Goal: Task Accomplishment & Management: Use online tool/utility

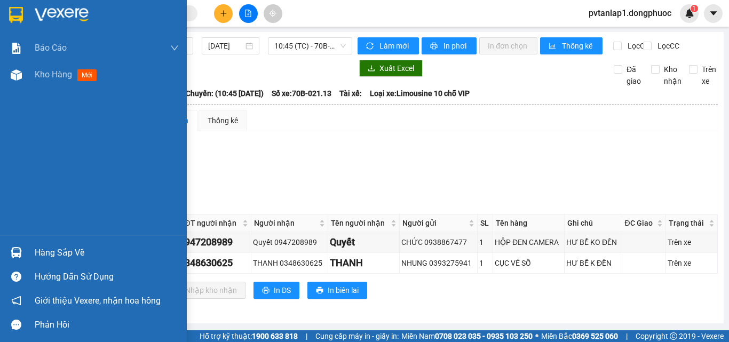
click at [22, 255] on div at bounding box center [16, 252] width 19 height 19
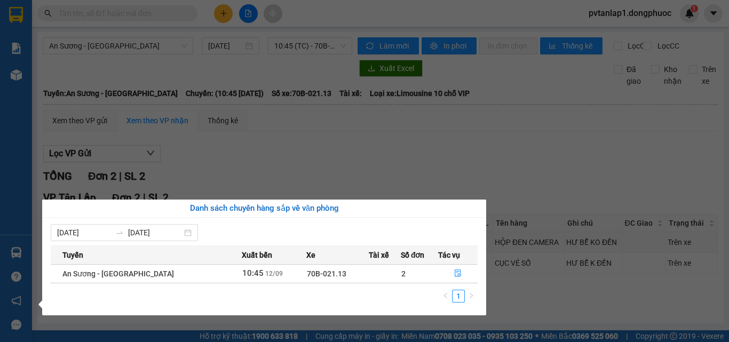
click at [479, 177] on section "Kết quả tìm kiếm ( 0 ) Bộ lọc Ngày tạo đơn gần nhất No Data pvtanlap1.dongphuoc…" at bounding box center [364, 171] width 729 height 342
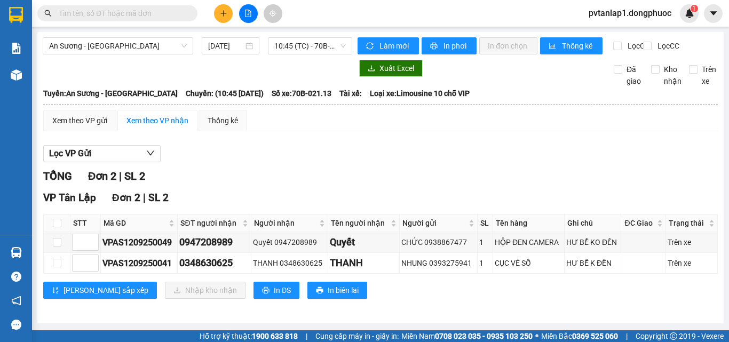
click at [153, 3] on div "Kết quả tìm kiếm ( 0 ) Bộ lọc Ngày tạo đơn gần nhất No Data pvtanlap1.dongphuoc…" at bounding box center [364, 13] width 729 height 27
click at [154, 11] on input "text" at bounding box center [122, 13] width 126 height 12
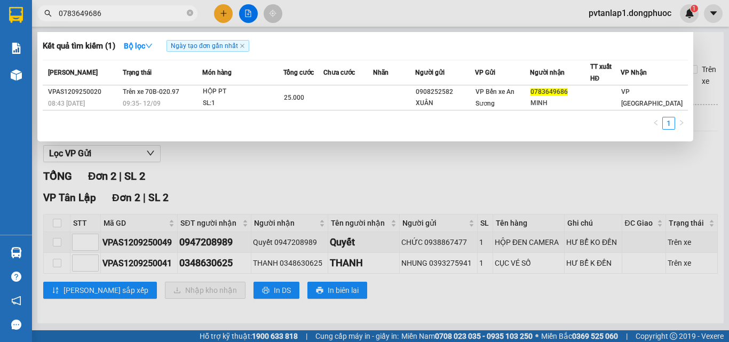
type input "0783649686"
click at [327, 161] on div at bounding box center [364, 171] width 729 height 342
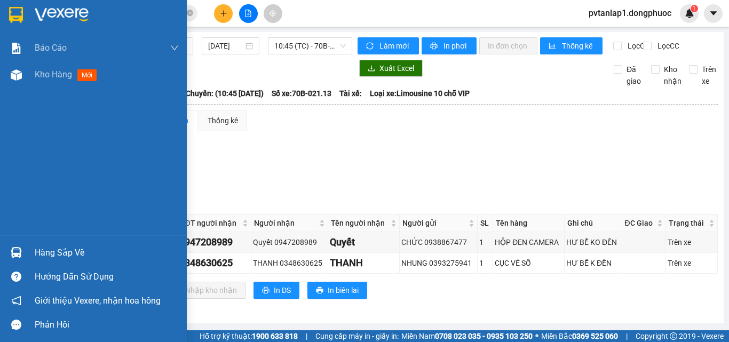
click at [13, 12] on img at bounding box center [16, 15] width 14 height 16
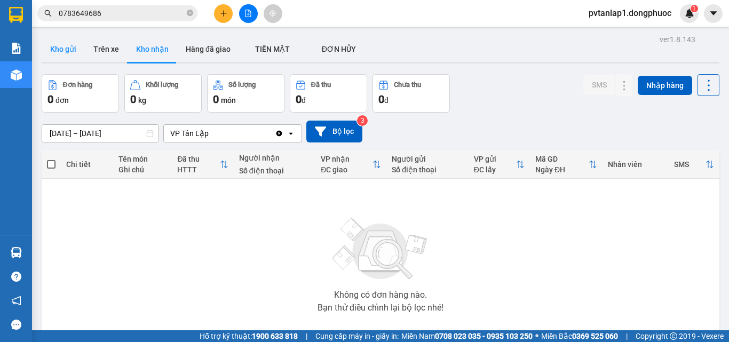
click at [65, 48] on button "Kho gửi" at bounding box center [63, 49] width 43 height 26
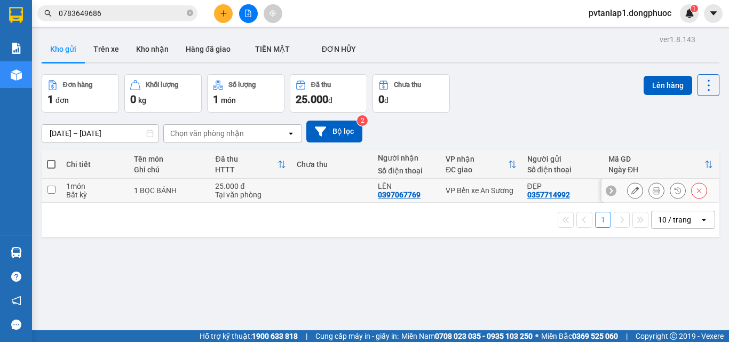
click at [312, 194] on td at bounding box center [331, 191] width 81 height 24
checkbox input "true"
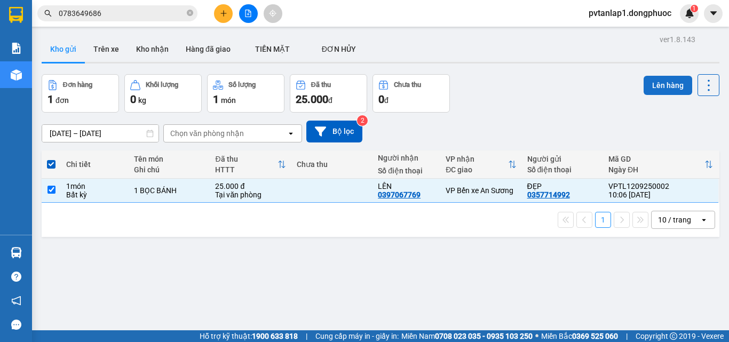
click at [670, 86] on button "Lên hàng" at bounding box center [667, 85] width 49 height 19
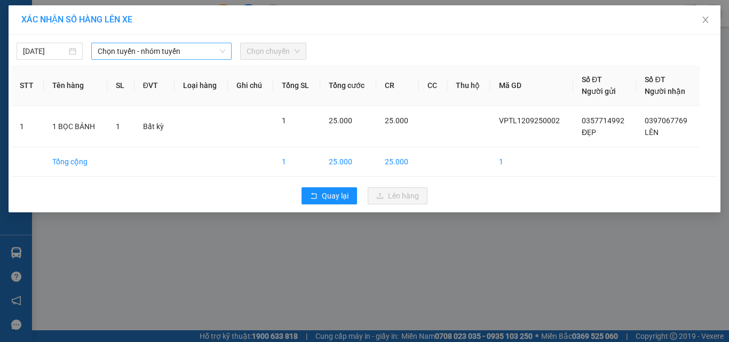
click at [194, 54] on span "Chọn tuyến - nhóm tuyến" at bounding box center [161, 51] width 127 height 16
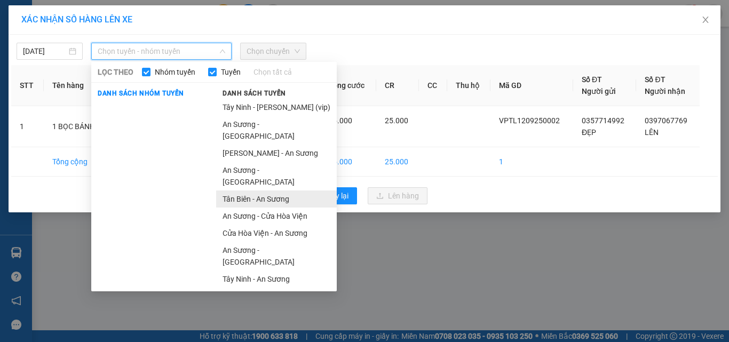
click at [285, 190] on li "Tân Biên - An Sương" at bounding box center [276, 198] width 121 height 17
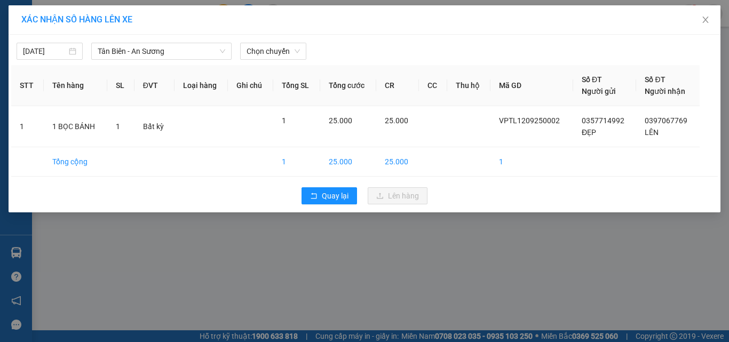
click at [141, 265] on div "XÁC NHẬN SỐ HÀNG LÊN XE [DATE] [GEOGRAPHIC_DATA] - An Sương LỌC THEO Nhóm tuyến…" at bounding box center [364, 171] width 729 height 342
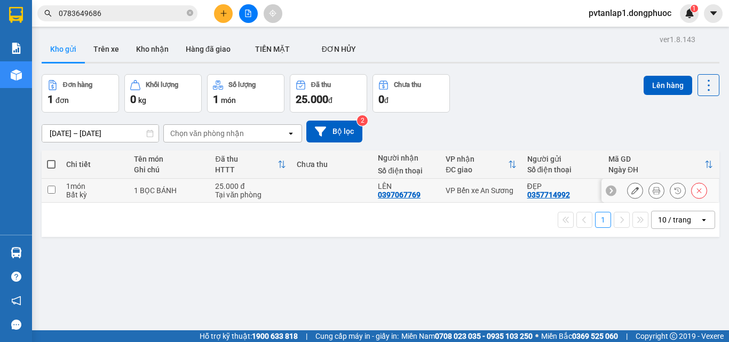
click at [164, 192] on div "1 BỌC BÁNH" at bounding box center [169, 190] width 70 height 9
checkbox input "true"
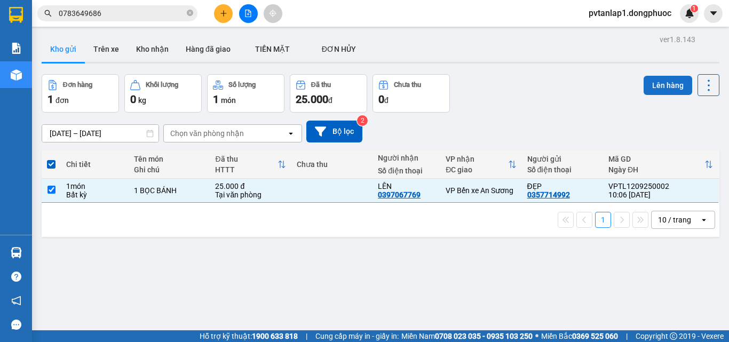
click at [652, 94] on button "Lên hàng" at bounding box center [667, 85] width 49 height 19
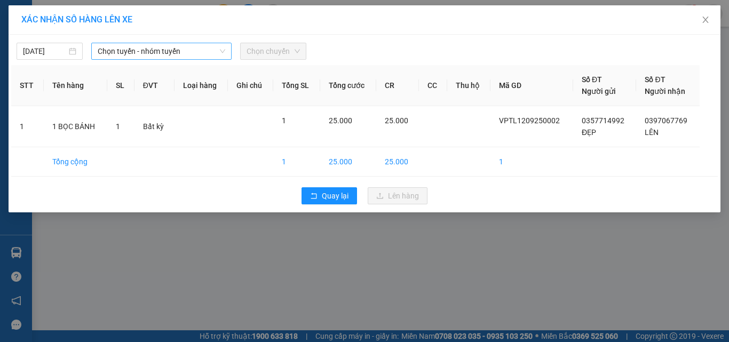
click at [197, 54] on span "Chọn tuyến - nhóm tuyến" at bounding box center [161, 51] width 127 height 16
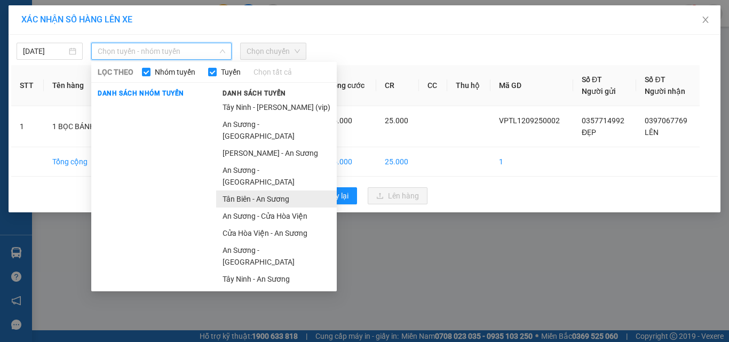
click at [261, 190] on li "Tân Biên - An Sương" at bounding box center [276, 198] width 121 height 17
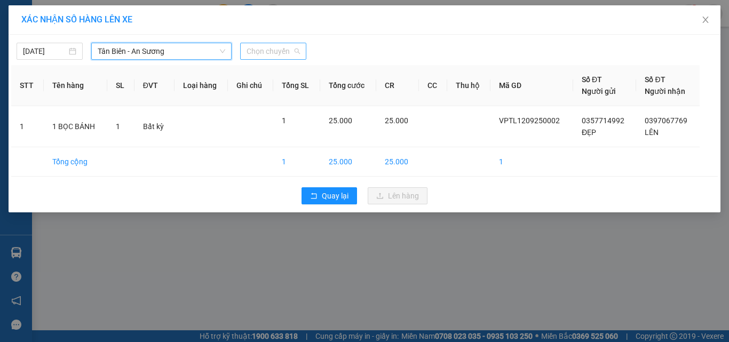
click at [260, 50] on span "Chọn chuyến" at bounding box center [272, 51] width 53 height 16
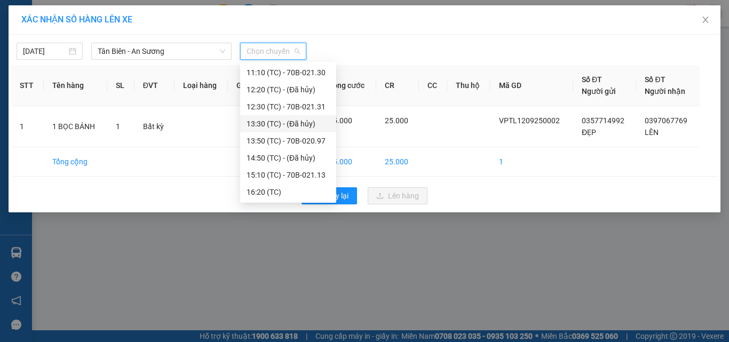
scroll to position [100, 0]
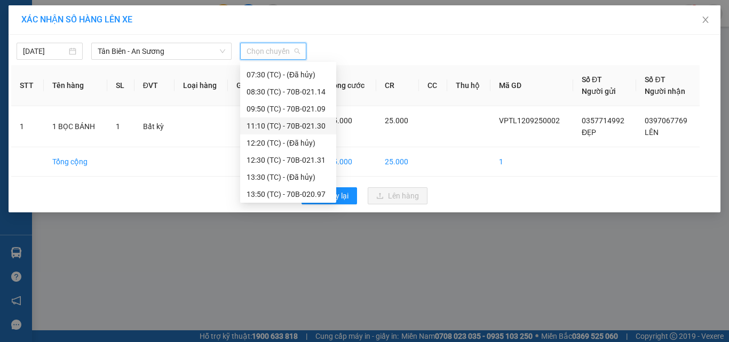
click at [310, 126] on div "11:10 (TC) - 70B-021.30" at bounding box center [287, 126] width 83 height 12
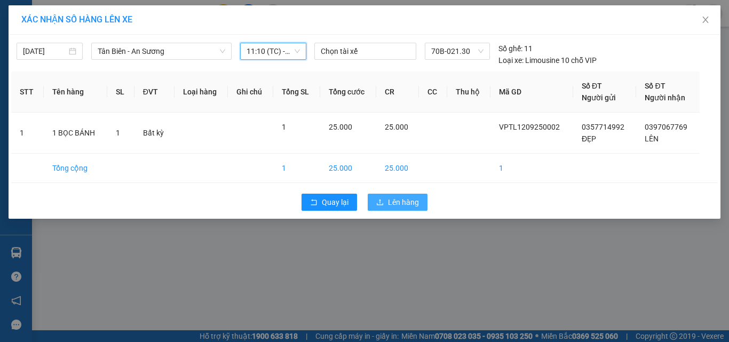
click at [385, 206] on button "Lên hàng" at bounding box center [397, 202] width 60 height 17
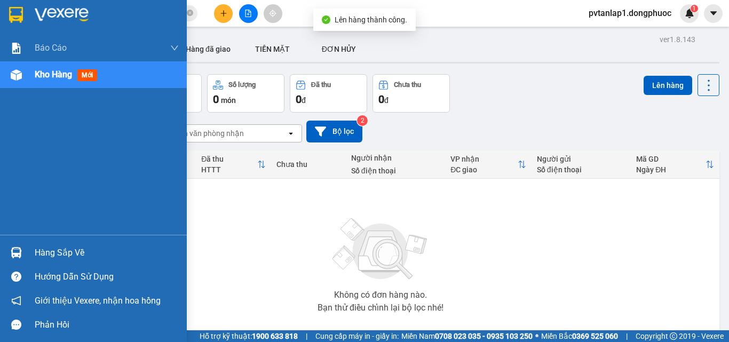
click at [23, 243] on div at bounding box center [16, 252] width 19 height 19
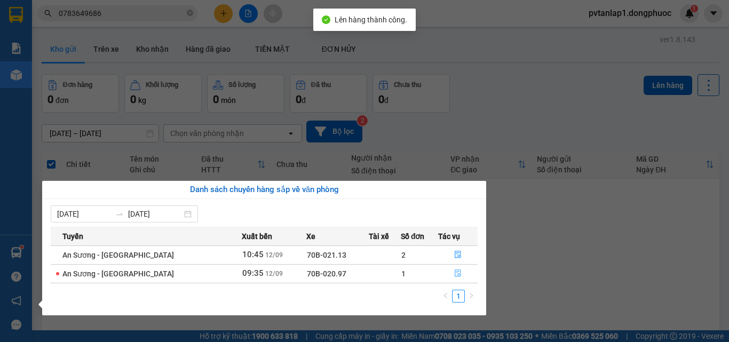
click at [465, 281] on button "button" at bounding box center [457, 273] width 38 height 17
